Goal: Information Seeking & Learning: Learn about a topic

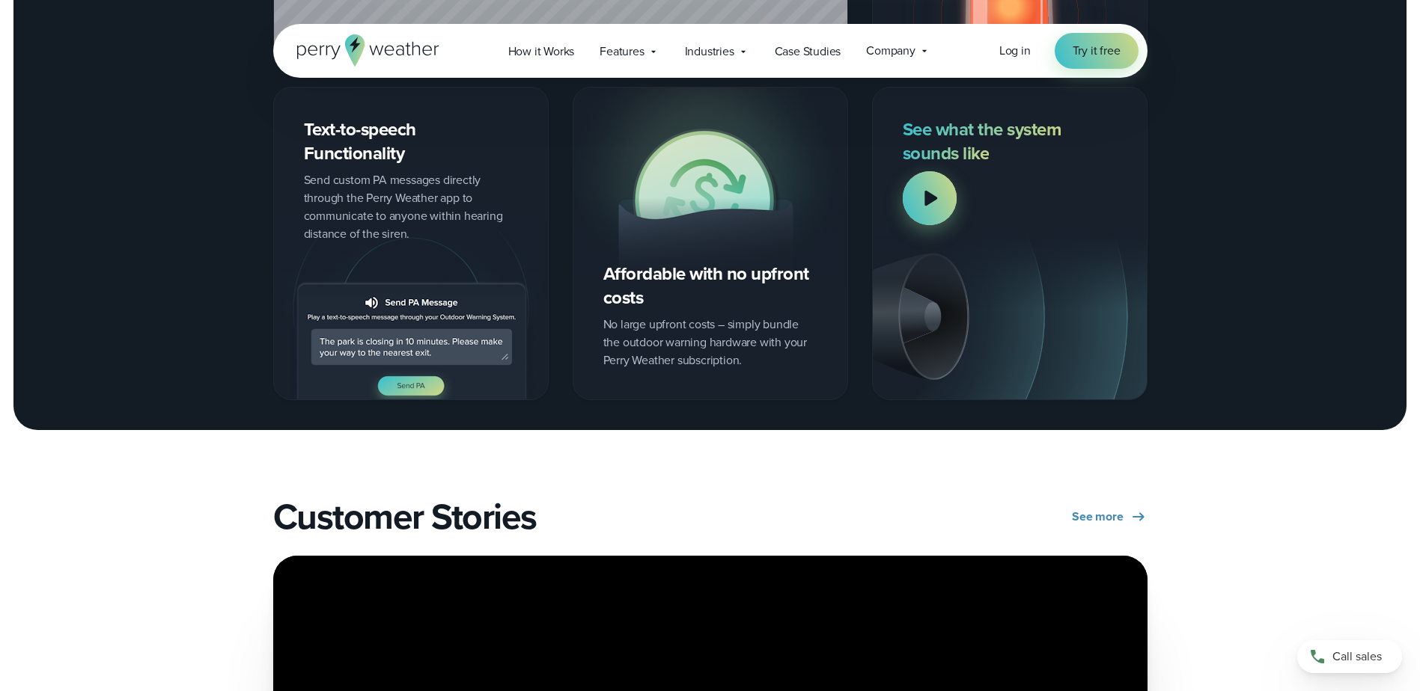
scroll to position [2020, 0]
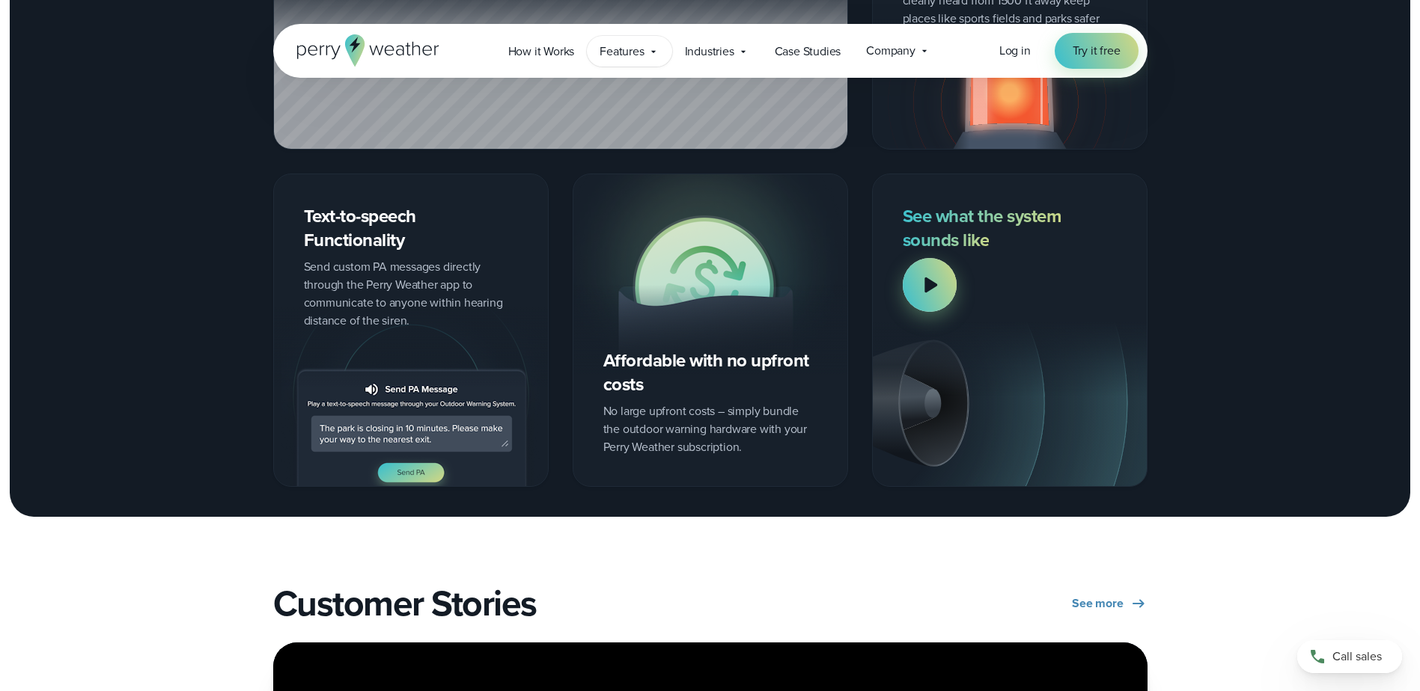
click at [641, 40] on div "Features Explore All Features Explore Perry Weather's on-site weather hardware …" at bounding box center [629, 51] width 85 height 31
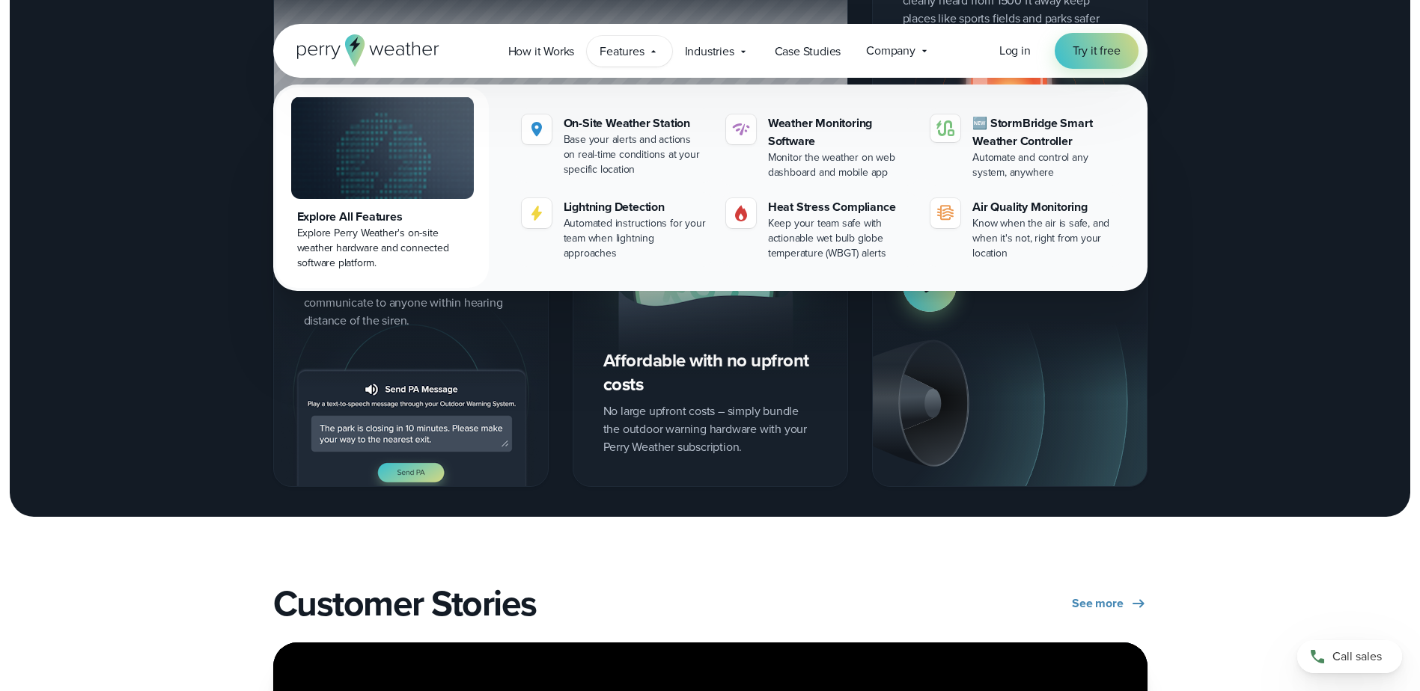
click at [125, 396] on div "Automated Lightning Warnings When lightning is detected near the area, a loud s…" at bounding box center [710, 188] width 1420 height 598
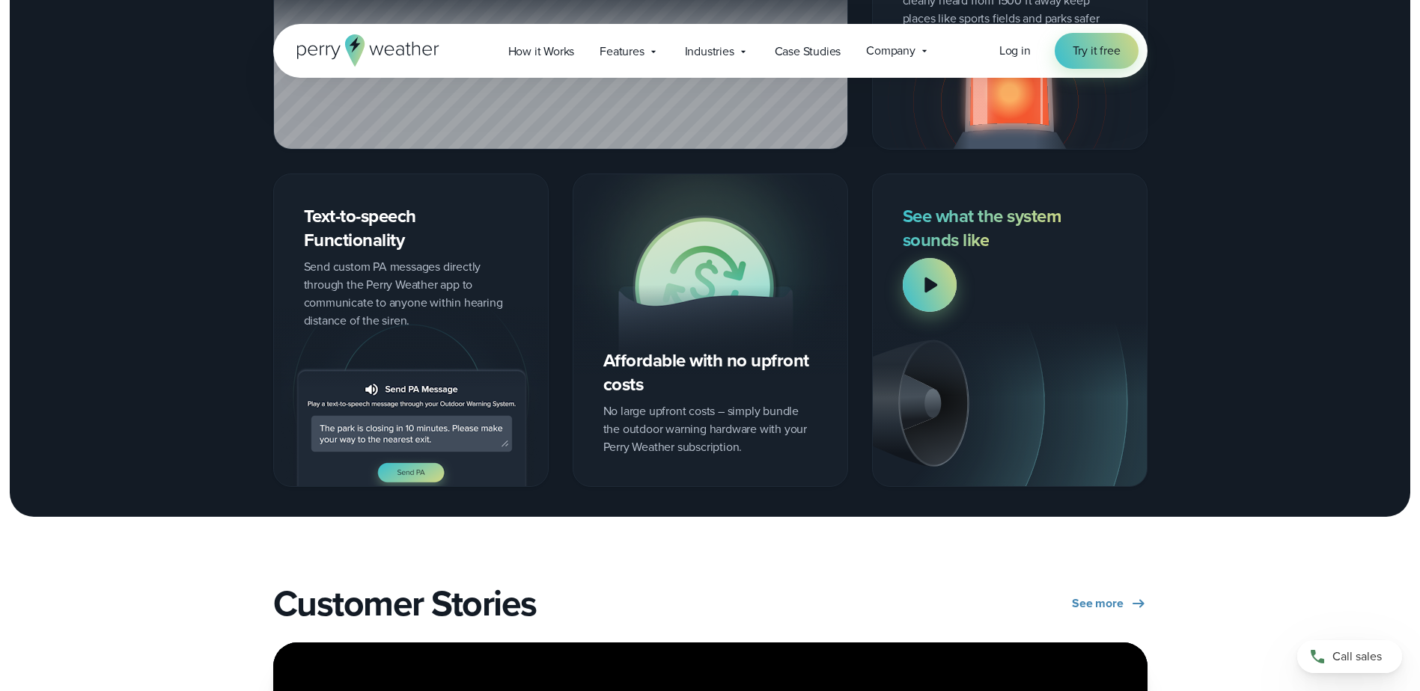
click at [411, 408] on img at bounding box center [411, 397] width 274 height 179
click at [413, 468] on img at bounding box center [411, 397] width 274 height 179
